Goal: Task Accomplishment & Management: Manage account settings

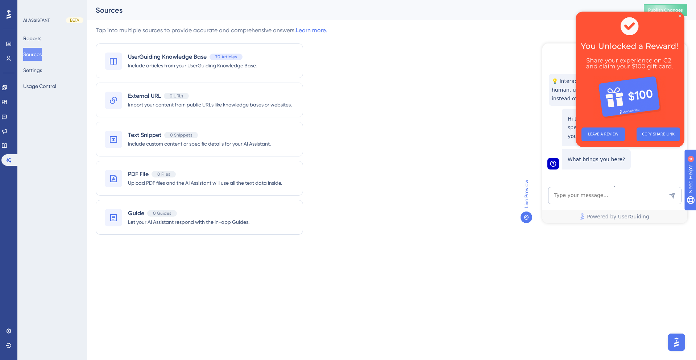
click at [486, 185] on div "Tap into multiple sources to provide accurate and comprehensive answers. Learn …" at bounding box center [392, 135] width 592 height 218
drag, startPoint x: 9, startPoint y: 91, endPoint x: 14, endPoint y: 94, distance: 5.4
click at [7, 91] on link at bounding box center [4, 88] width 6 height 12
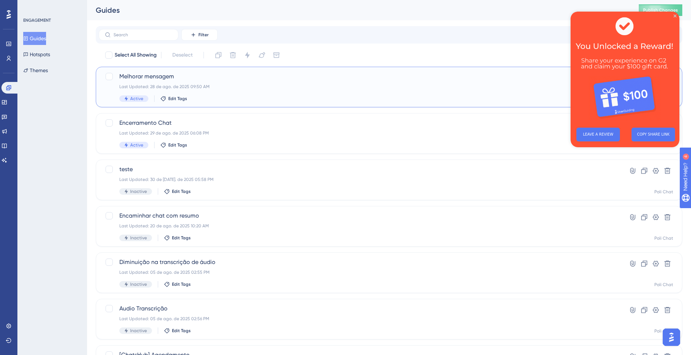
click at [194, 75] on span "Melhorar mensagem" at bounding box center [359, 76] width 481 height 9
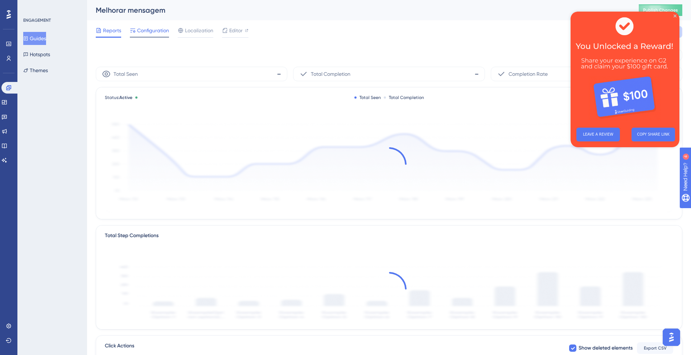
drag, startPoint x: 153, startPoint y: 32, endPoint x: 157, endPoint y: 31, distance: 4.1
click at [153, 32] on span "Configuration" at bounding box center [153, 30] width 32 height 9
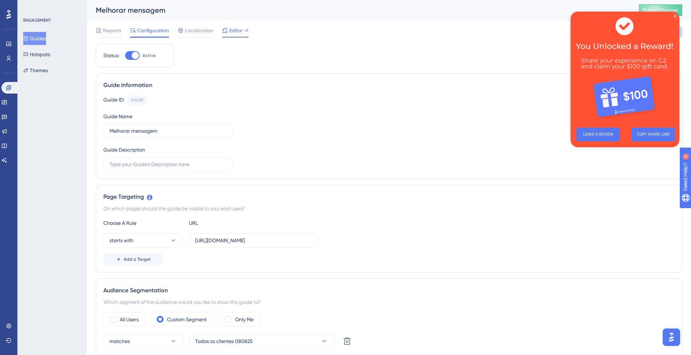
click at [236, 29] on span "Editor" at bounding box center [235, 30] width 13 height 9
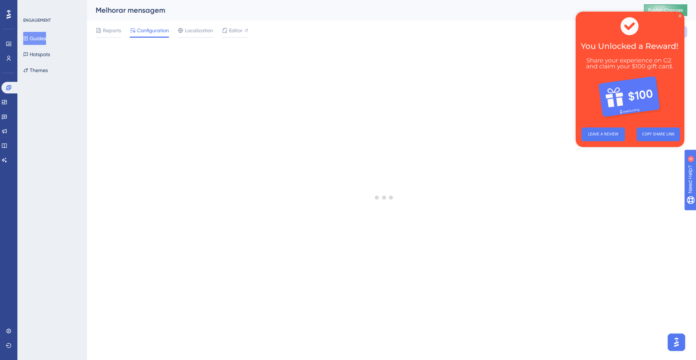
click at [680, 14] on button "Publish Changes" at bounding box center [666, 10] width 44 height 12
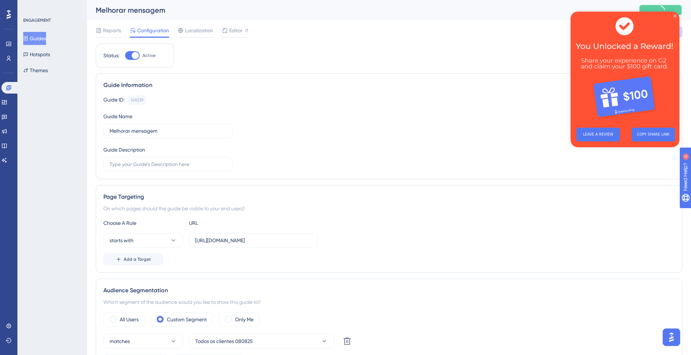
click at [681, 15] on button at bounding box center [661, 10] width 44 height 12
click at [675, 16] on icon "Close Preview" at bounding box center [674, 16] width 3 height 3
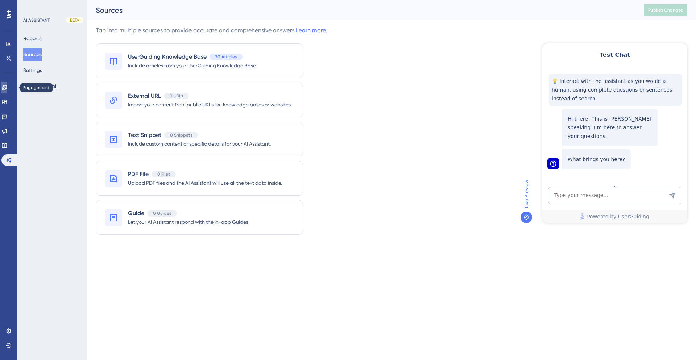
drag, startPoint x: 7, startPoint y: 91, endPoint x: 28, endPoint y: 80, distance: 23.2
click at [7, 90] on link at bounding box center [4, 88] width 6 height 12
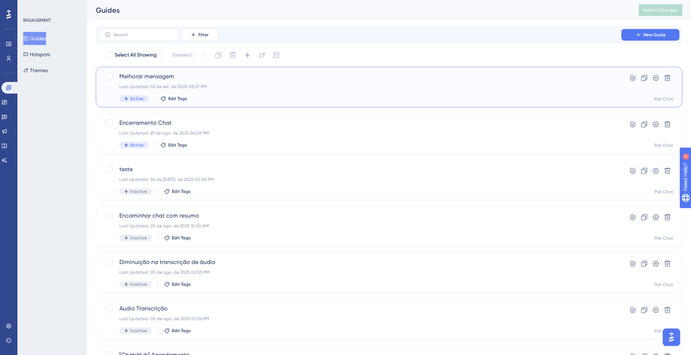
click at [306, 84] on div "Last Updated: 02 de set. de 2025 05:27 PM" at bounding box center [359, 87] width 481 height 6
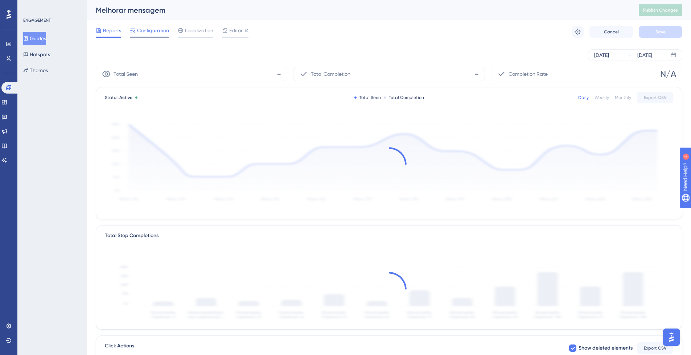
click at [159, 30] on span "Configuration" at bounding box center [153, 30] width 32 height 9
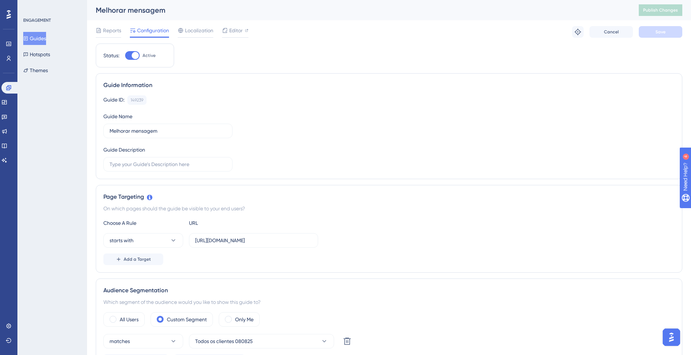
drag, startPoint x: 132, startPoint y: 57, endPoint x: 146, endPoint y: 51, distance: 15.6
click at [132, 57] on div at bounding box center [135, 55] width 7 height 7
click at [125, 56] on input "Active" at bounding box center [125, 55] width 0 height 0
checkbox input "false"
click at [665, 33] on button "Save" at bounding box center [661, 32] width 44 height 12
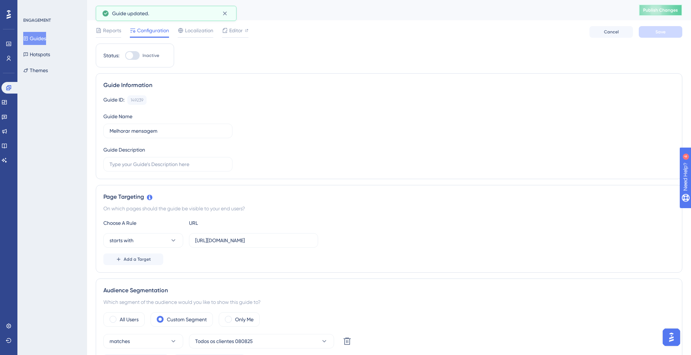
click at [678, 12] on span "Publish Changes" at bounding box center [660, 10] width 35 height 6
click at [234, 32] on span "Editor" at bounding box center [235, 30] width 13 height 9
drag, startPoint x: 173, startPoint y: 133, endPoint x: 177, endPoint y: 130, distance: 4.9
click at [173, 133] on input "Melhorar mensagem" at bounding box center [168, 131] width 117 height 8
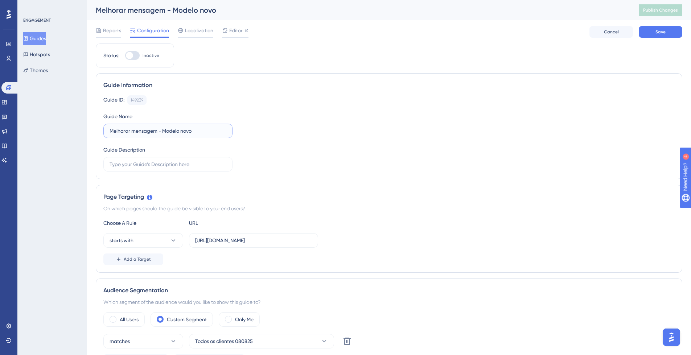
type input "Melhorar mensagem - Modelo novo"
click at [325, 338] on icon at bounding box center [324, 341] width 7 height 7
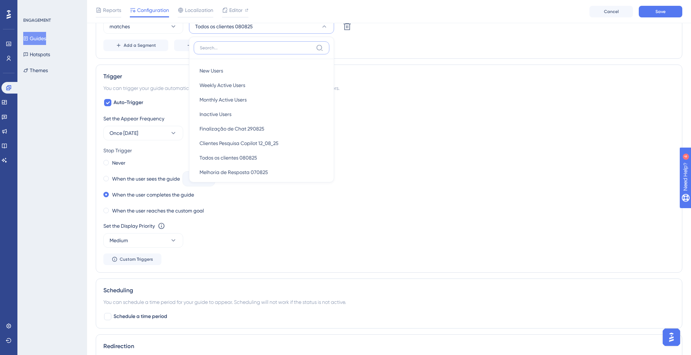
scroll to position [315, 0]
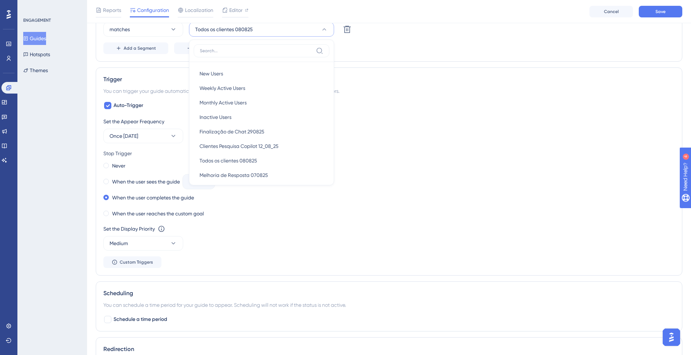
click at [360, 63] on div "Status: Inactive Guide Information Guide ID: 149239 Copy Guide Name Melhorar me…" at bounding box center [389, 140] width 586 height 817
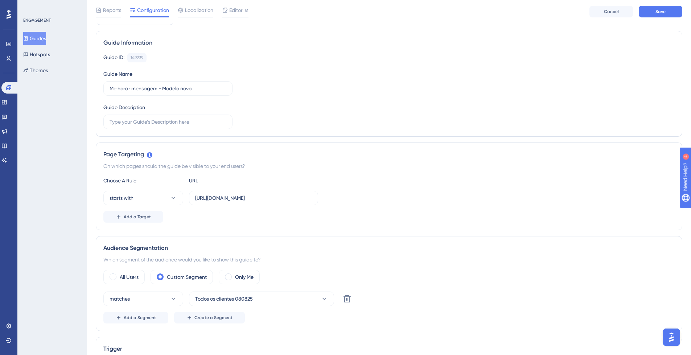
scroll to position [0, 0]
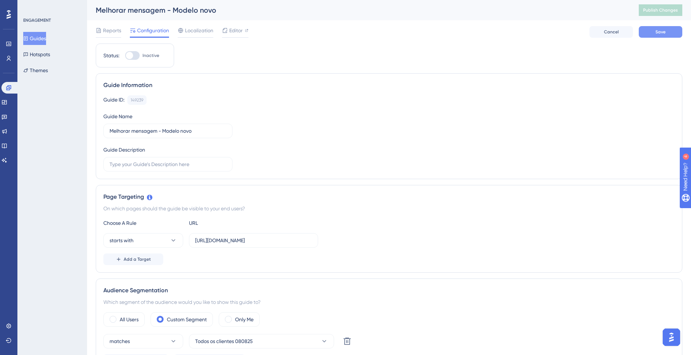
click at [665, 34] on span "Save" at bounding box center [660, 32] width 10 height 6
click at [677, 12] on span "Publish Changes" at bounding box center [660, 10] width 35 height 6
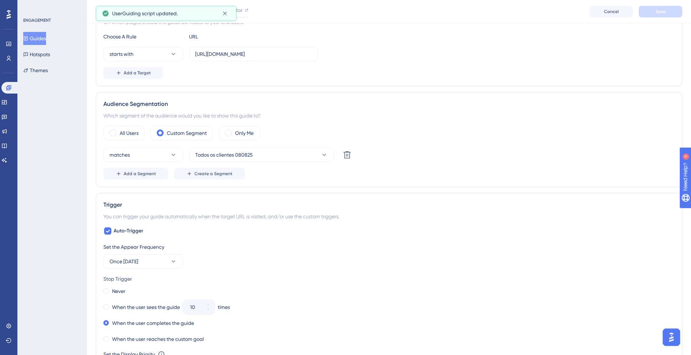
drag, startPoint x: 692, startPoint y: 48, endPoint x: 59, endPoint y: 1, distance: 635.0
click at [314, 152] on button "Todos os clientes 080825" at bounding box center [261, 154] width 145 height 15
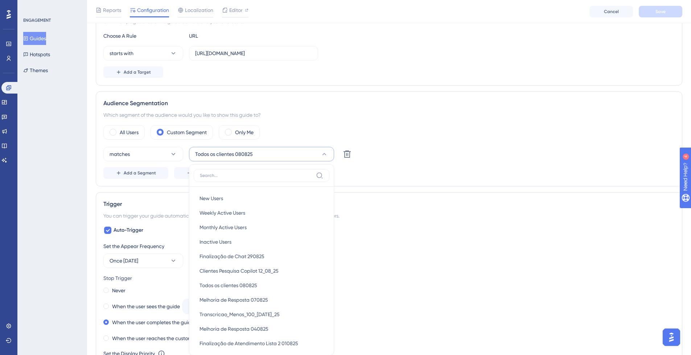
click at [392, 113] on div "Which segment of the audience would you like to show this guide to?" at bounding box center [388, 115] width 571 height 9
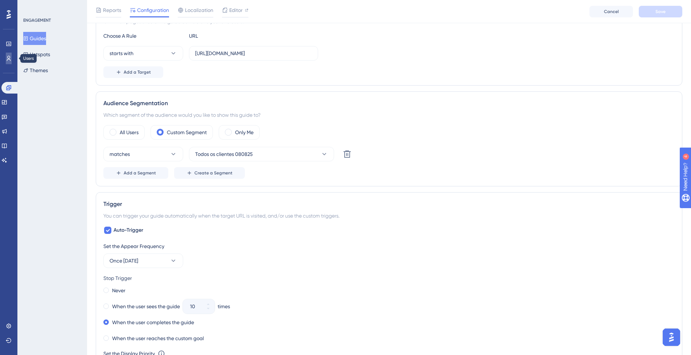
click at [10, 58] on icon at bounding box center [9, 58] width 6 height 6
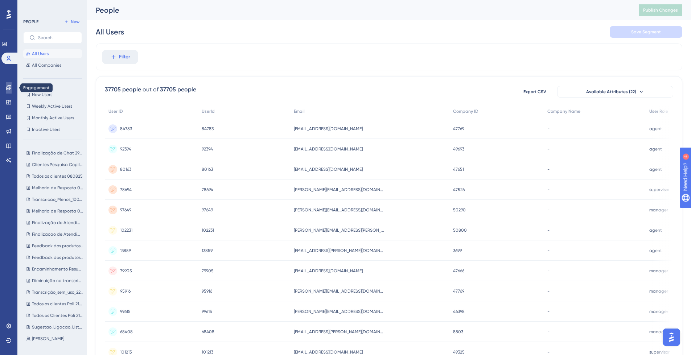
click at [6, 86] on icon at bounding box center [9, 88] width 6 height 6
